Goal: Communication & Community: Participate in discussion

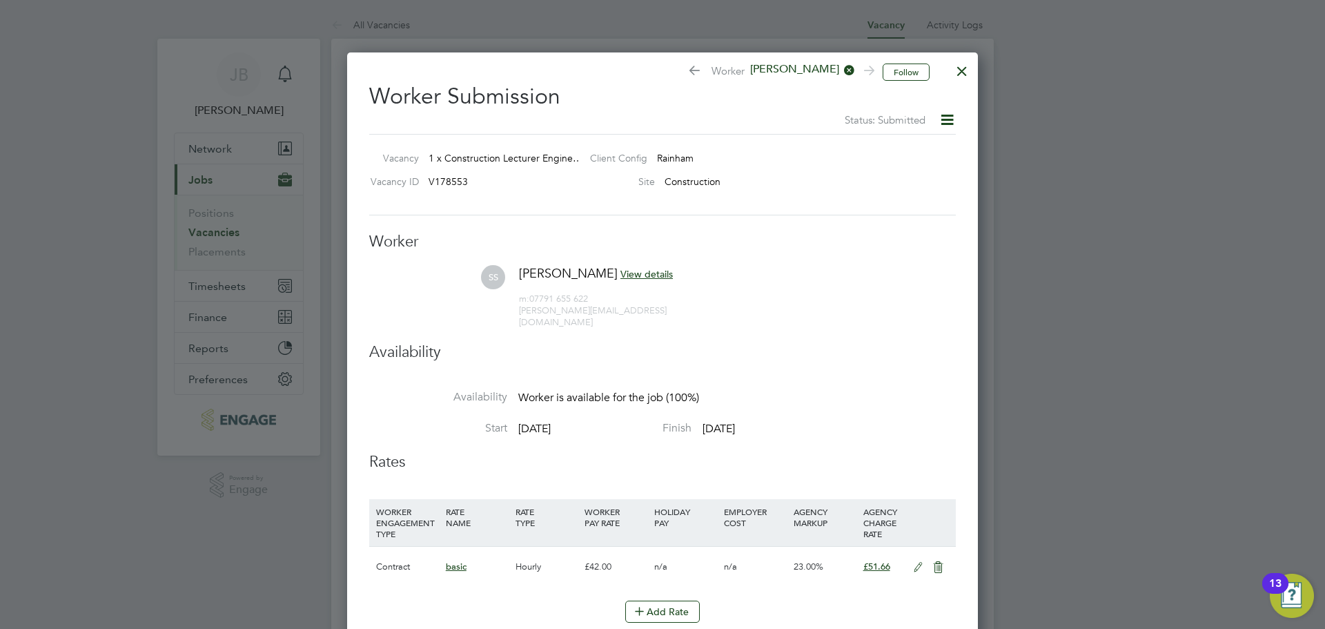
click at [969, 71] on div at bounding box center [962, 67] width 25 height 25
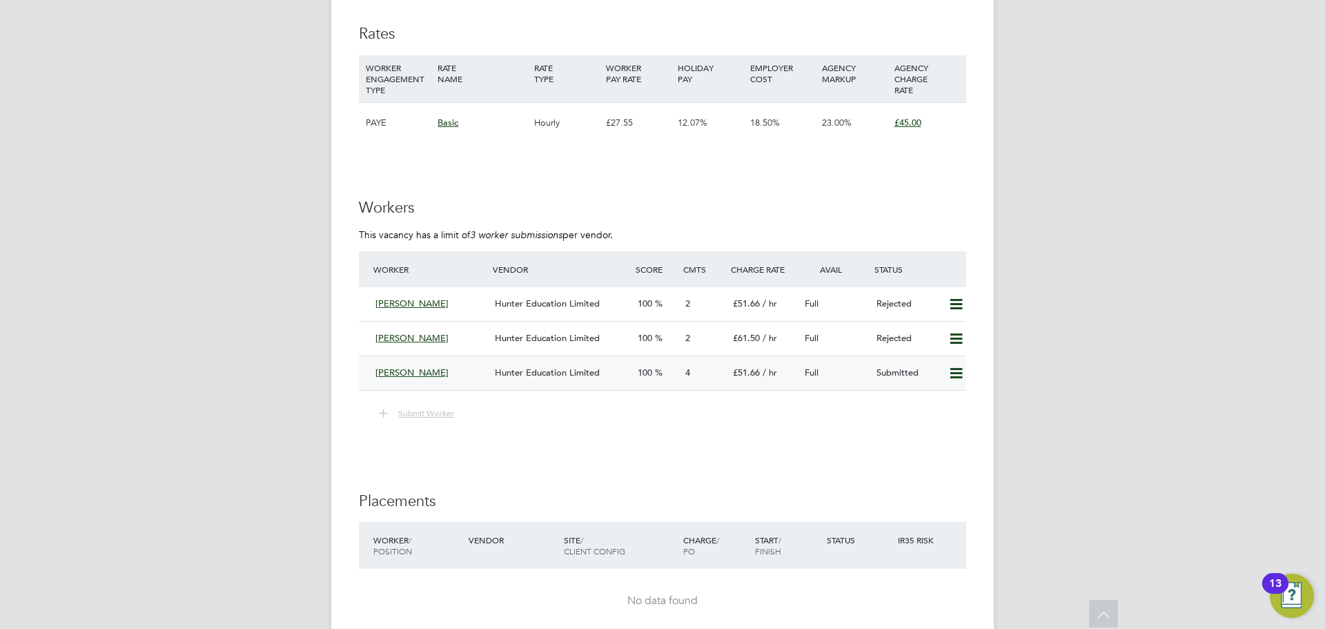
click at [416, 379] on div "[PERSON_NAME]" at bounding box center [429, 373] width 119 height 23
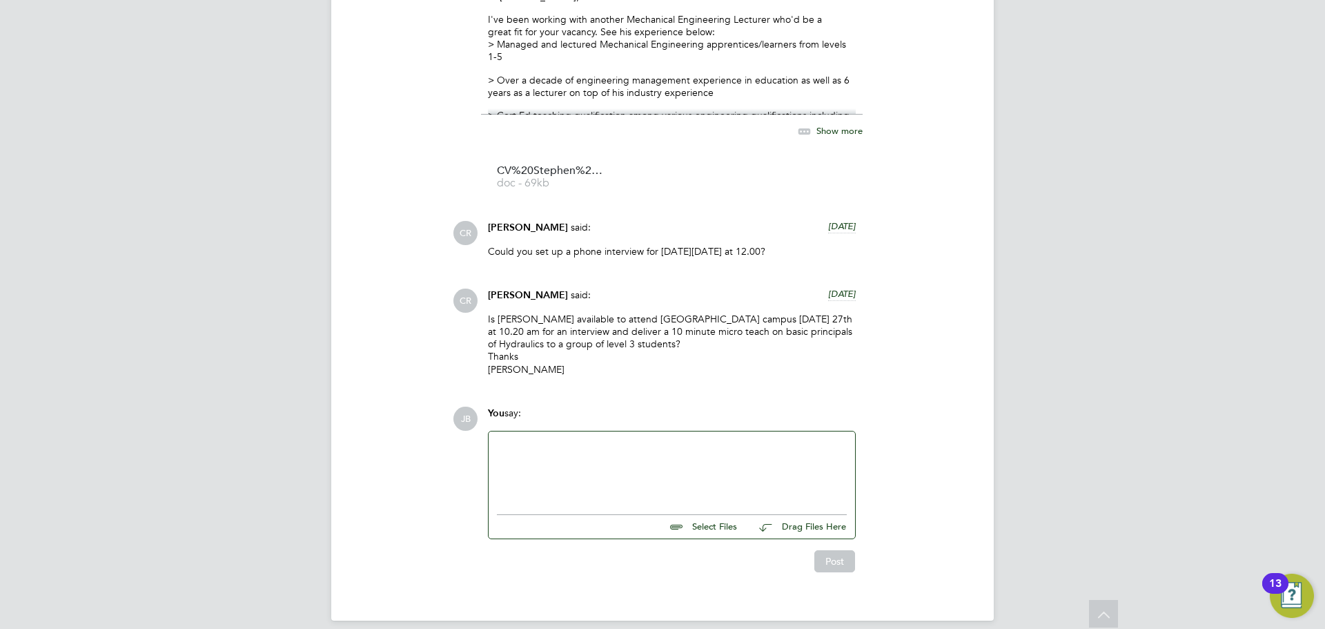
click at [589, 438] on div at bounding box center [672, 469] width 366 height 76
click at [565, 467] on div at bounding box center [672, 469] width 350 height 59
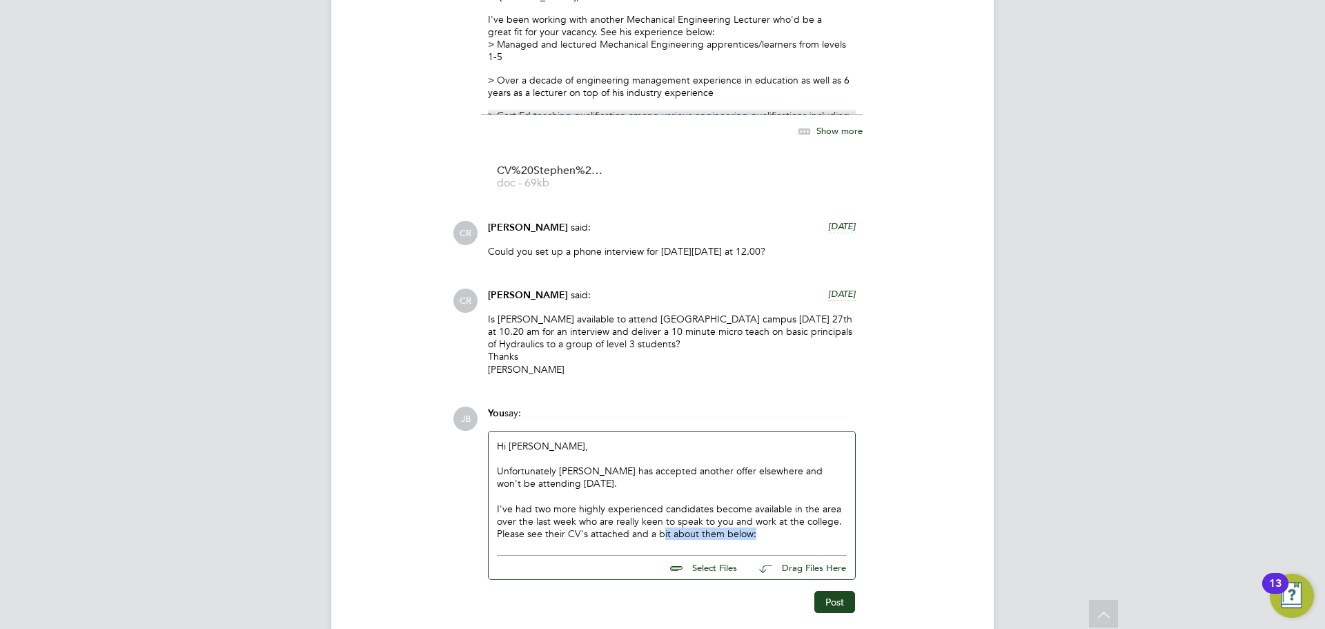
drag, startPoint x: 773, startPoint y: 535, endPoint x: 668, endPoint y: 529, distance: 105.1
click at [664, 531] on p "Please see their CV's attached and a bit about them below:" at bounding box center [672, 533] width 350 height 12
click at [631, 532] on p "Please see their CV's attached and a bit about them below:" at bounding box center [672, 533] width 350 height 12
click at [498, 531] on p "Please see their CV's attached in the email I sent to you earlier" at bounding box center [672, 533] width 350 height 12
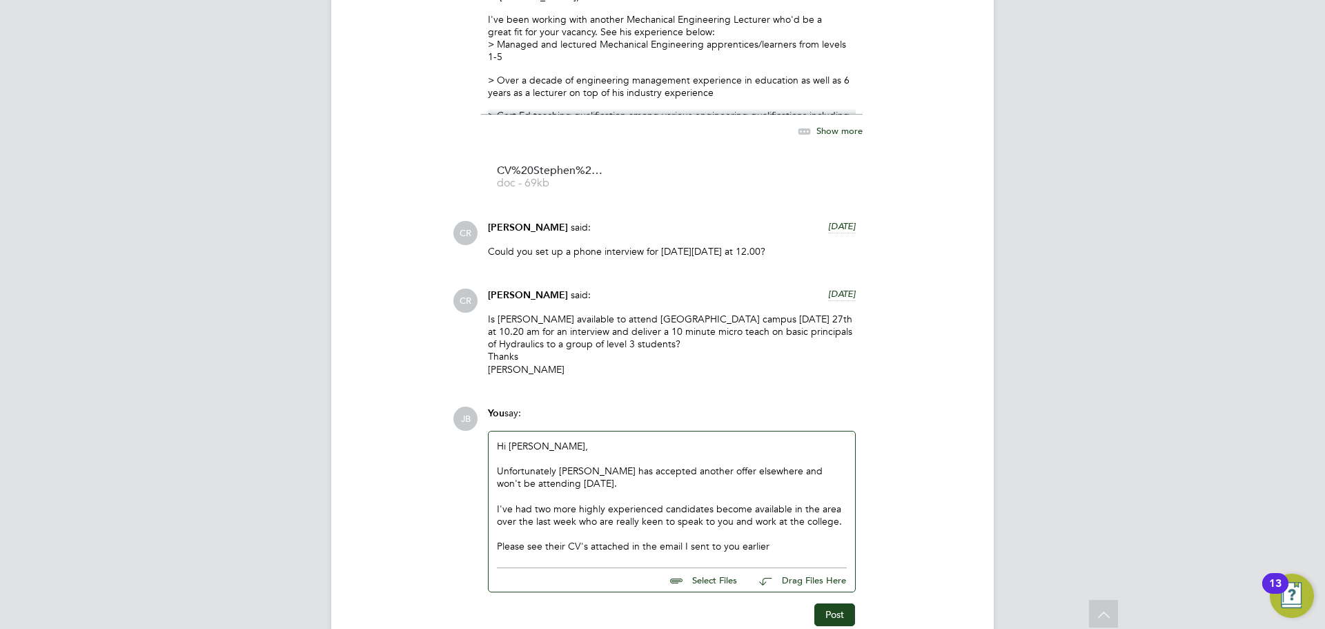
drag, startPoint x: 763, startPoint y: 538, endPoint x: 869, endPoint y: 576, distance: 112.6
click at [764, 538] on p at bounding box center [672, 533] width 350 height 12
click at [775, 542] on p "Please see their CV's attached in the email I sent to you earlier" at bounding box center [672, 546] width 350 height 12
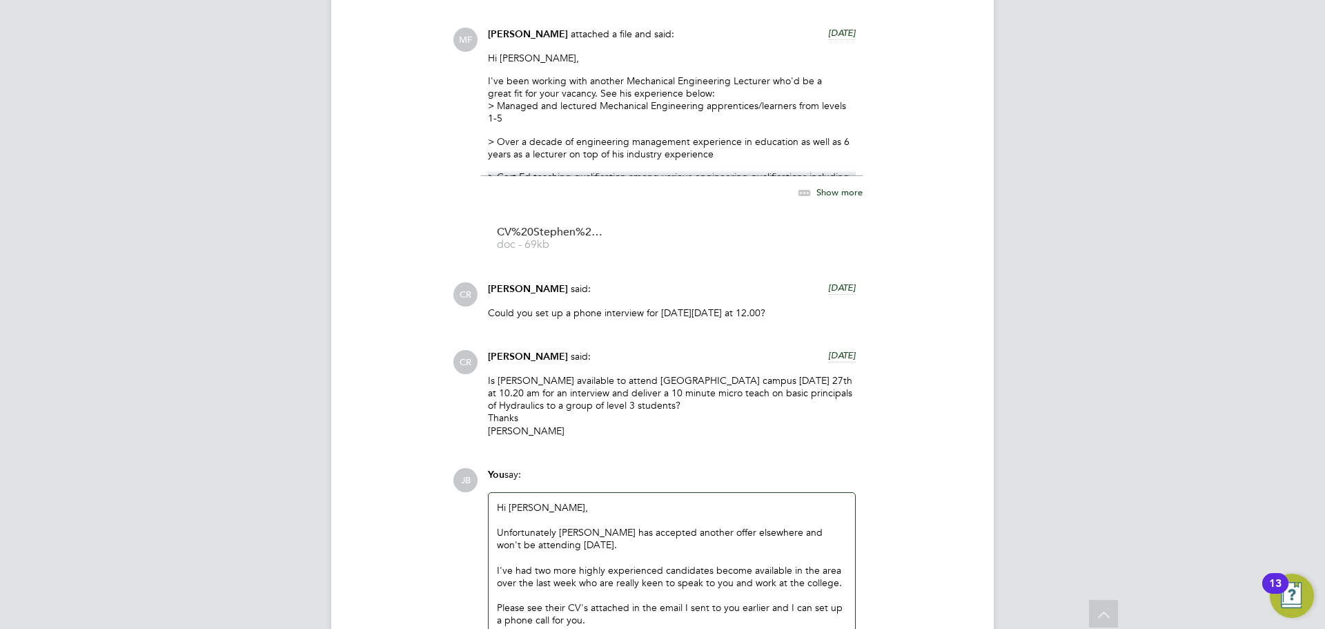
scroll to position [1580, 0]
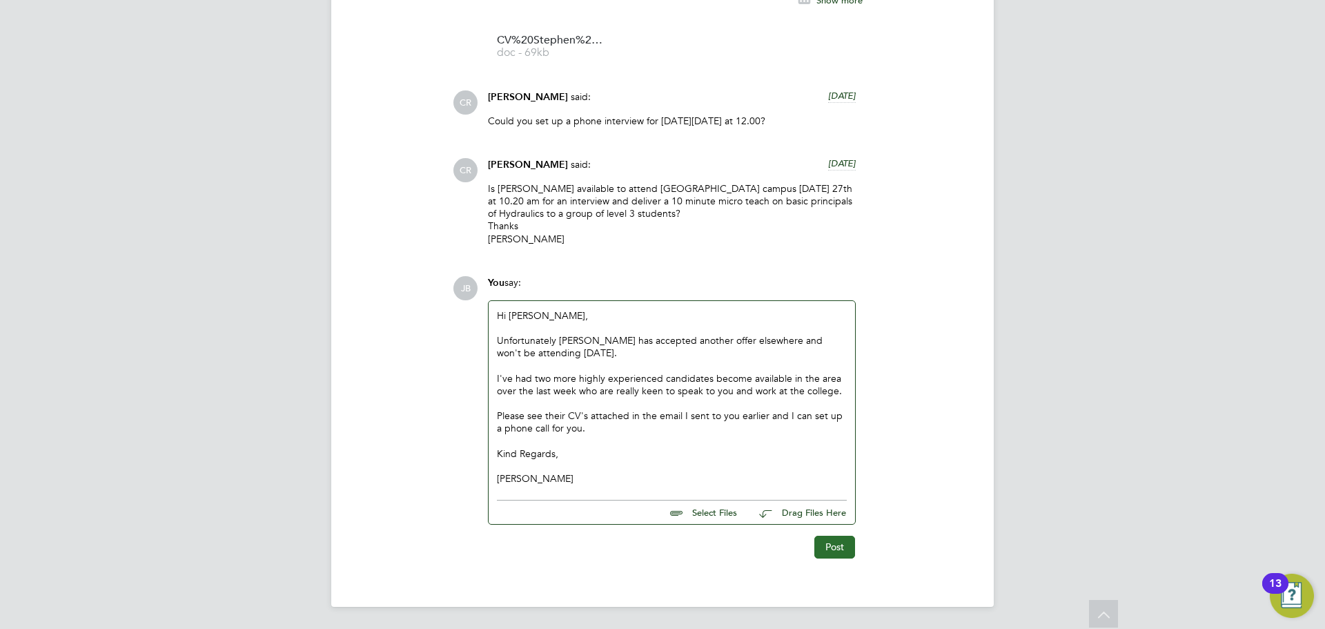
click at [831, 547] on button "Post" at bounding box center [834, 547] width 41 height 22
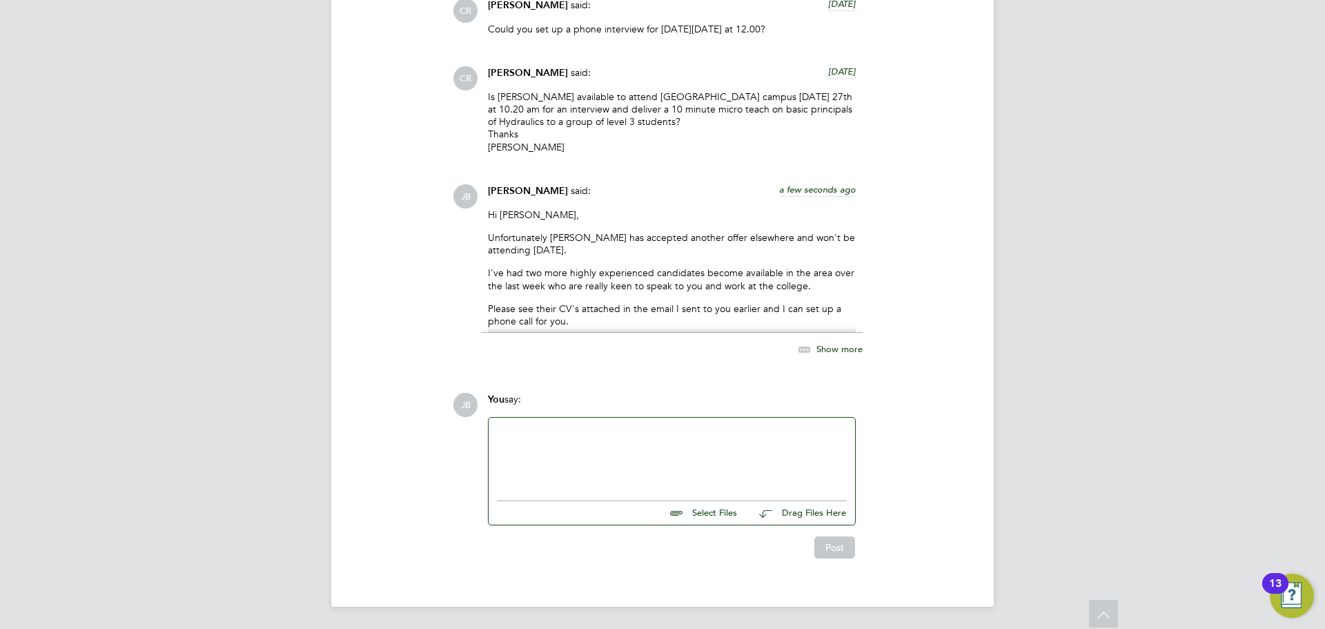
click at [847, 348] on span "Show more" at bounding box center [839, 348] width 46 height 12
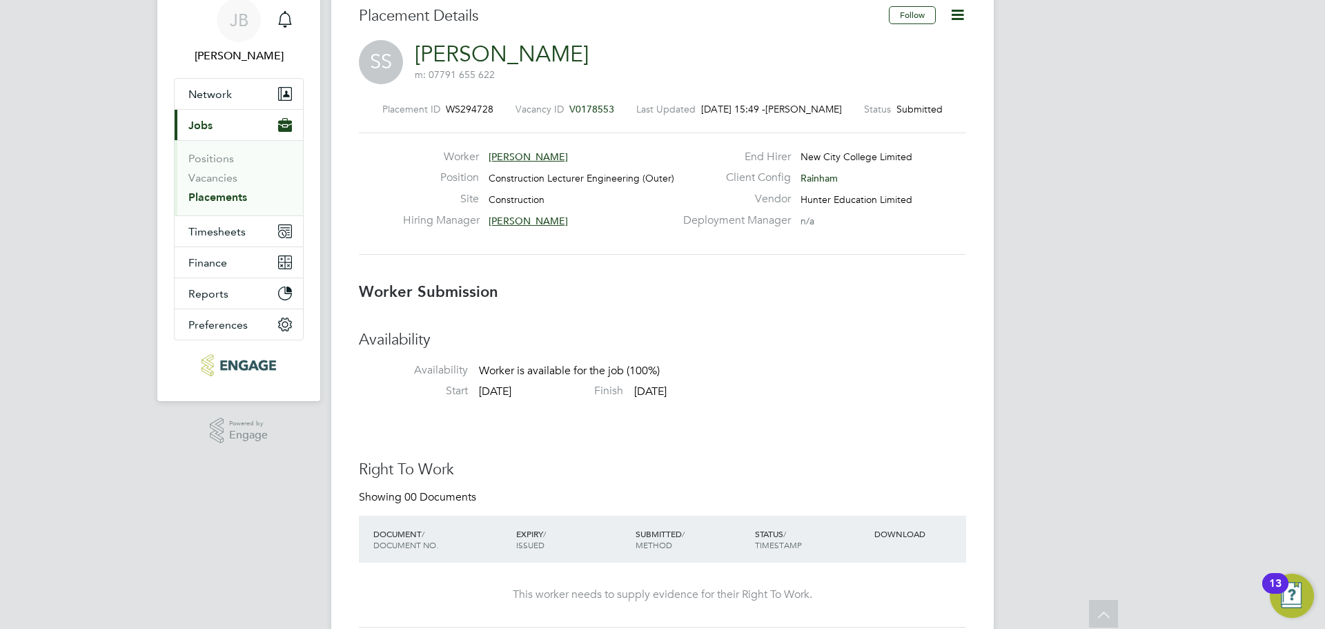
scroll to position [0, 0]
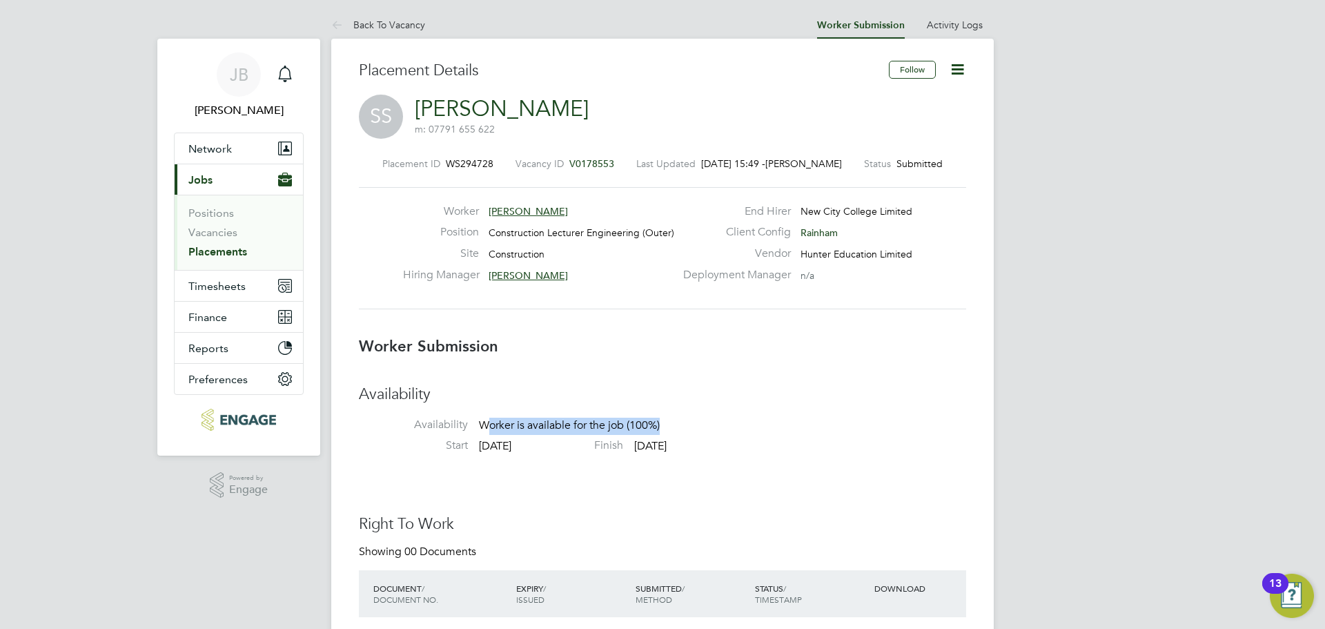
drag, startPoint x: 489, startPoint y: 427, endPoint x: 682, endPoint y: 423, distance: 192.6
click at [681, 423] on li "Availability Availability Worker is available for the job (100%)" at bounding box center [662, 411] width 607 height 54
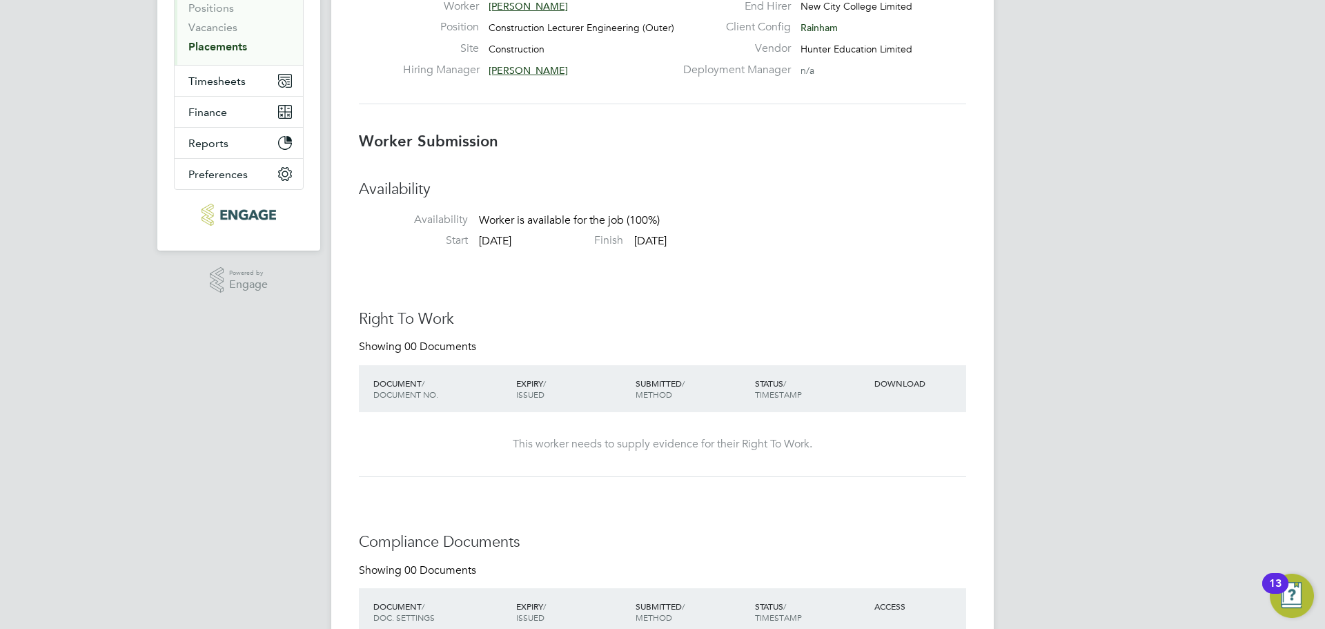
scroll to position [345, 0]
